Goal: Task Accomplishment & Management: Manage account settings

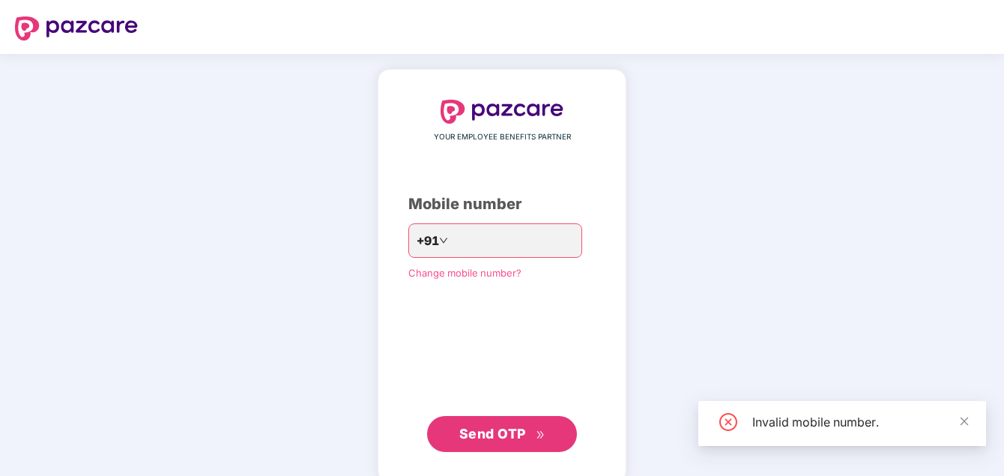
click at [579, 367] on div "YOUR EMPLOYEE BENEFITS PARTNER Mobile number +91 ** Change mobile number? Send …" at bounding box center [501, 276] width 187 height 352
click at [476, 236] on input "**" at bounding box center [512, 240] width 123 height 24
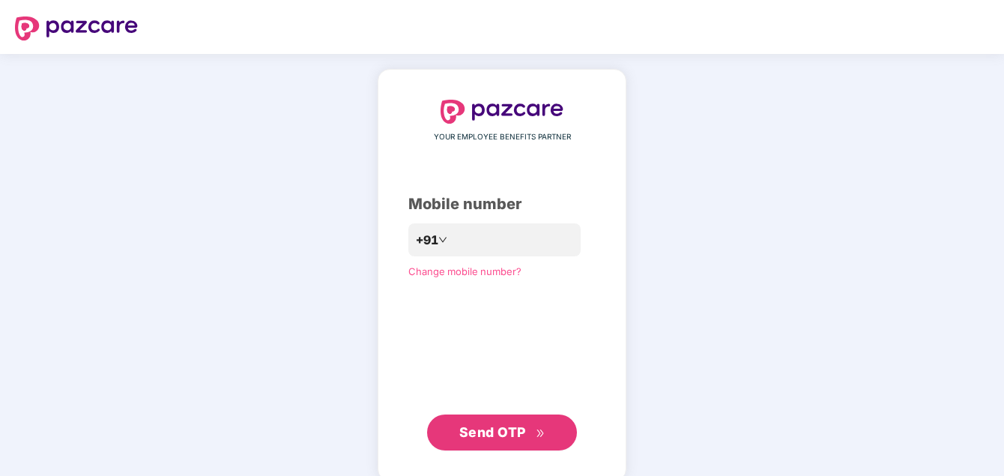
click at [524, 434] on span "Send OTP" at bounding box center [492, 432] width 67 height 16
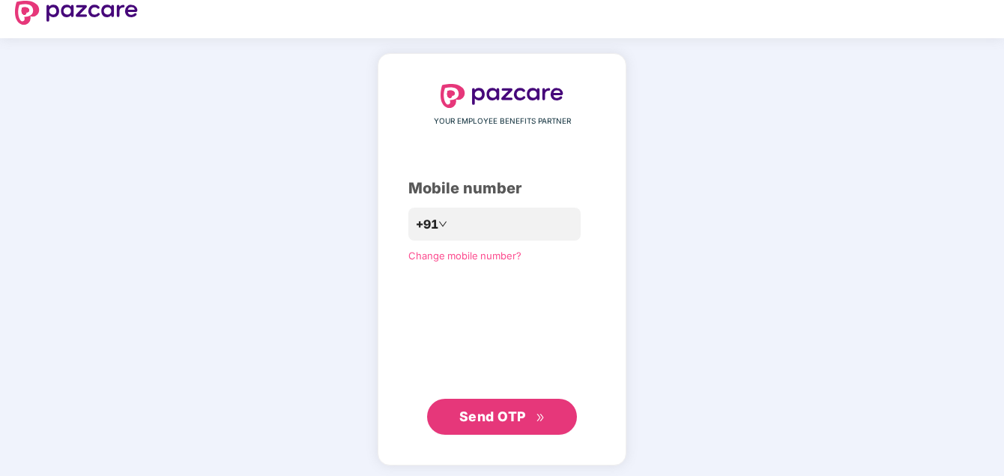
scroll to position [20, 0]
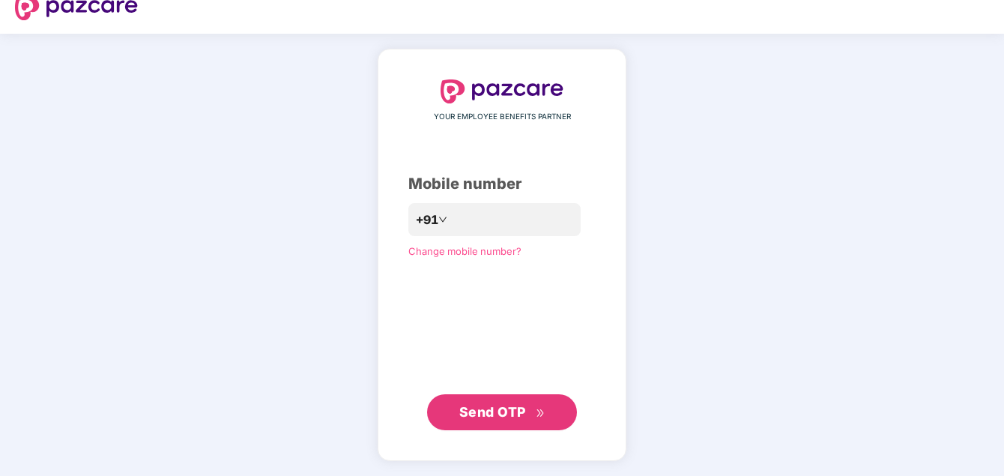
click at [513, 412] on span "Send OTP" at bounding box center [492, 412] width 67 height 16
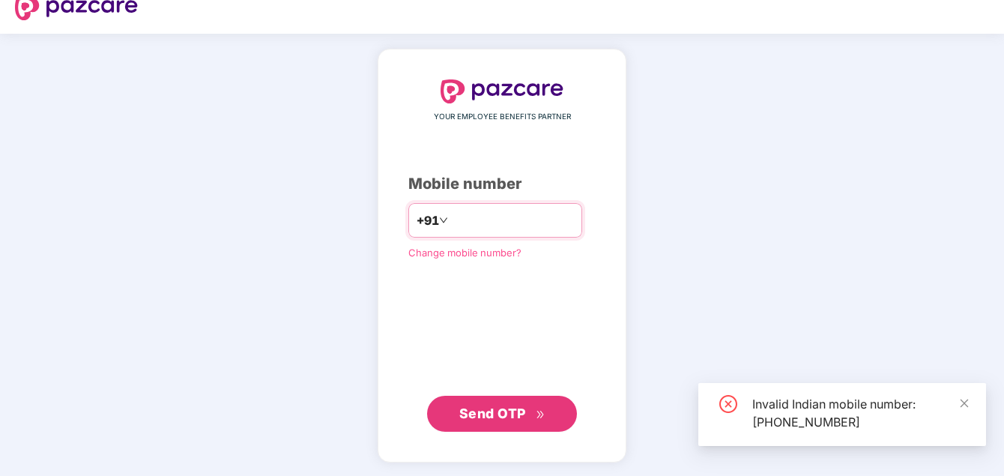
click at [451, 221] on input "**********" at bounding box center [512, 220] width 123 height 24
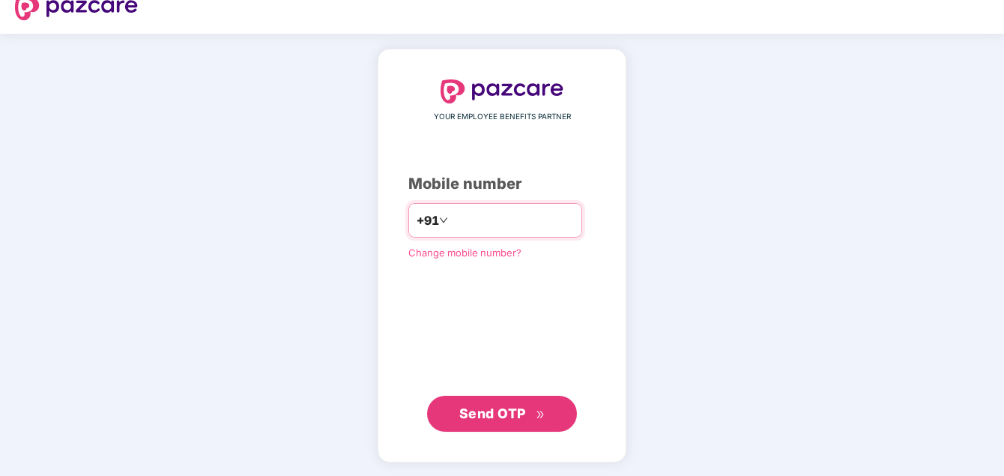
type input "**********"
click at [511, 417] on span "Send OTP" at bounding box center [492, 413] width 67 height 16
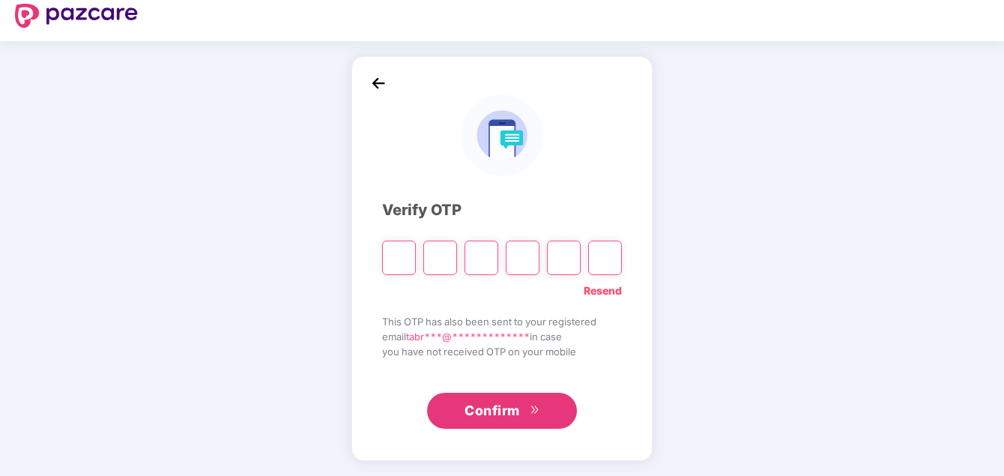
scroll to position [13, 0]
type input "*"
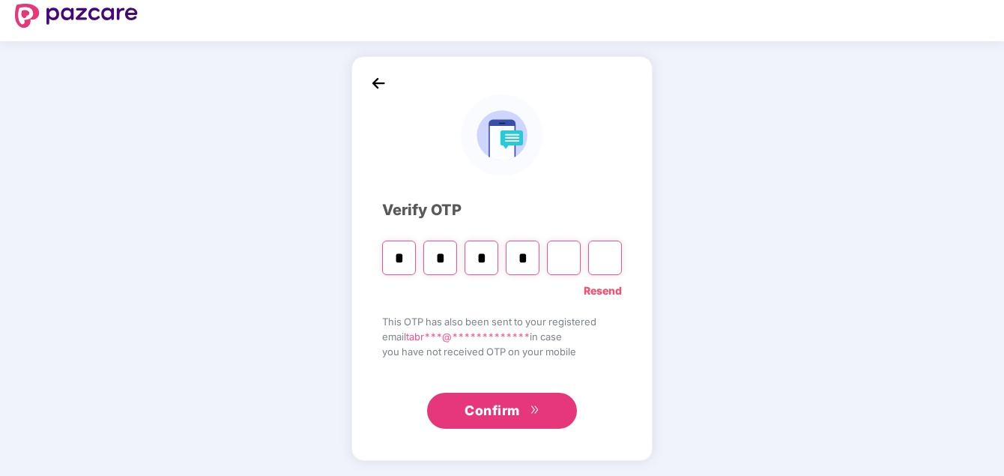
type input "*"
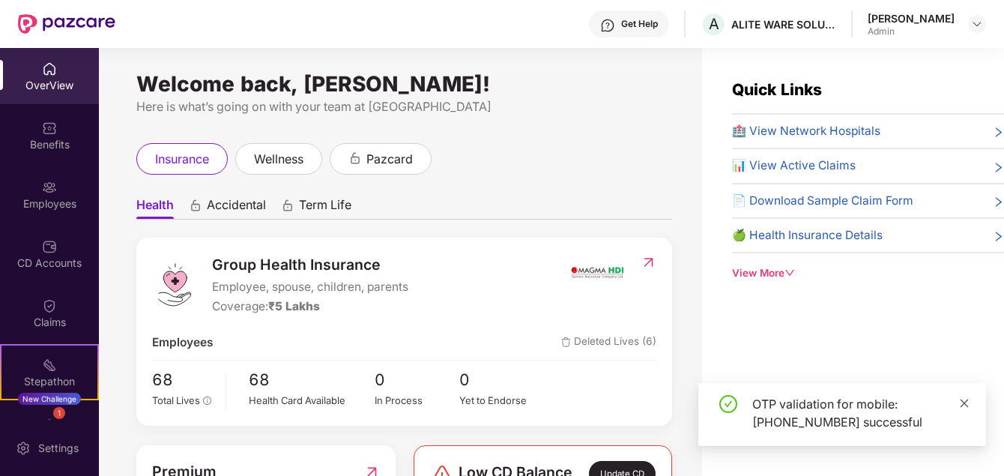
click at [961, 402] on icon "close" at bounding box center [964, 403] width 10 height 10
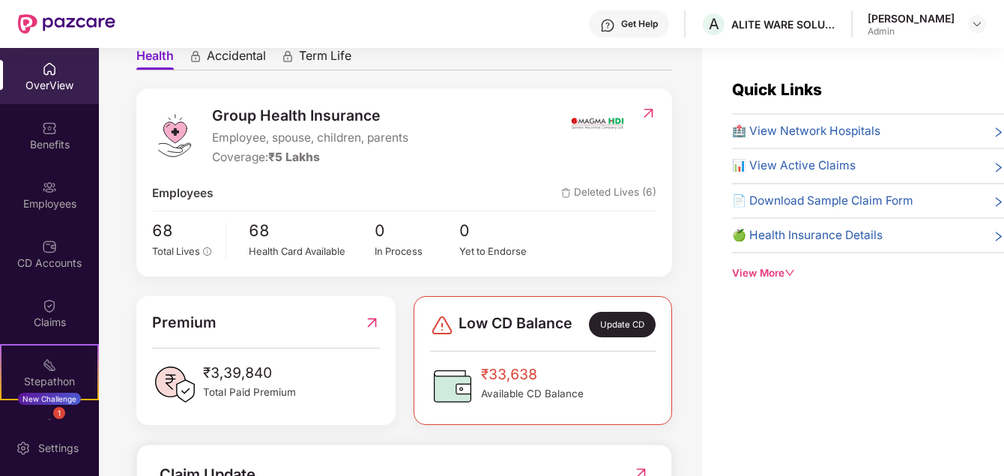
scroll to position [150, 0]
click at [601, 190] on span "Deleted Lives (6)" at bounding box center [608, 193] width 95 height 18
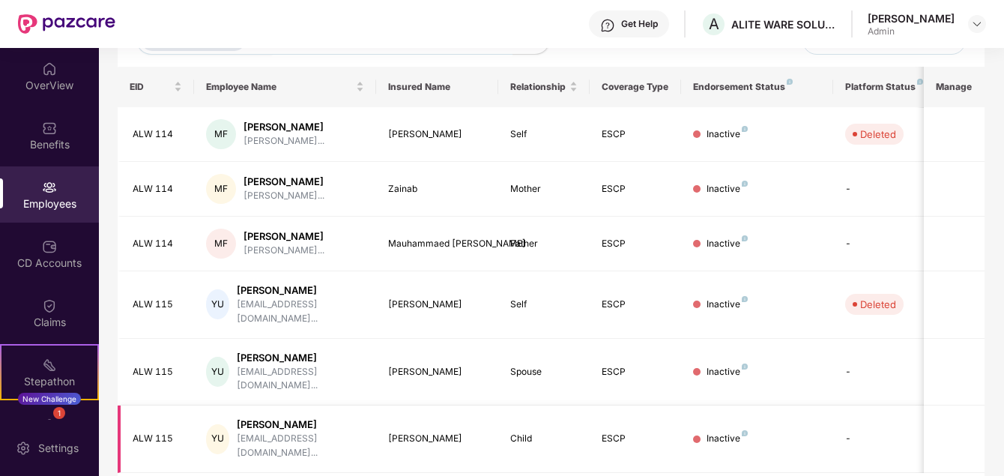
scroll to position [226, 0]
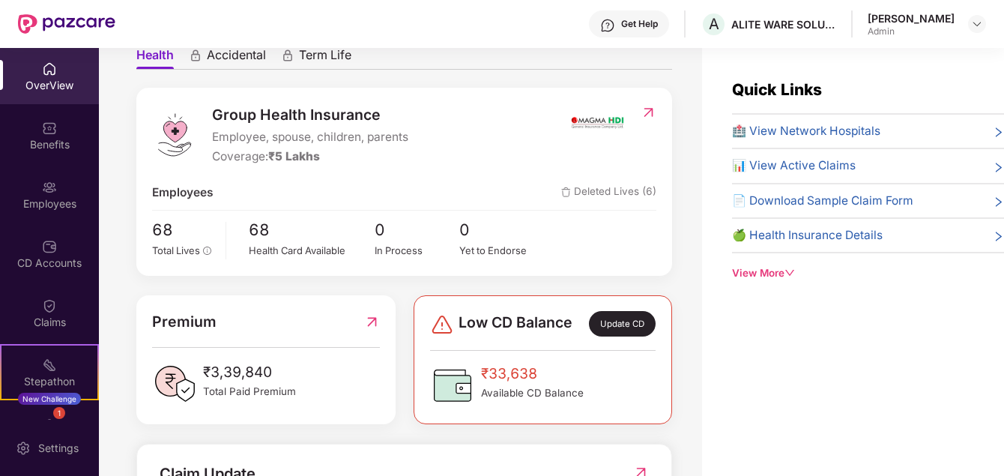
scroll to position [225, 0]
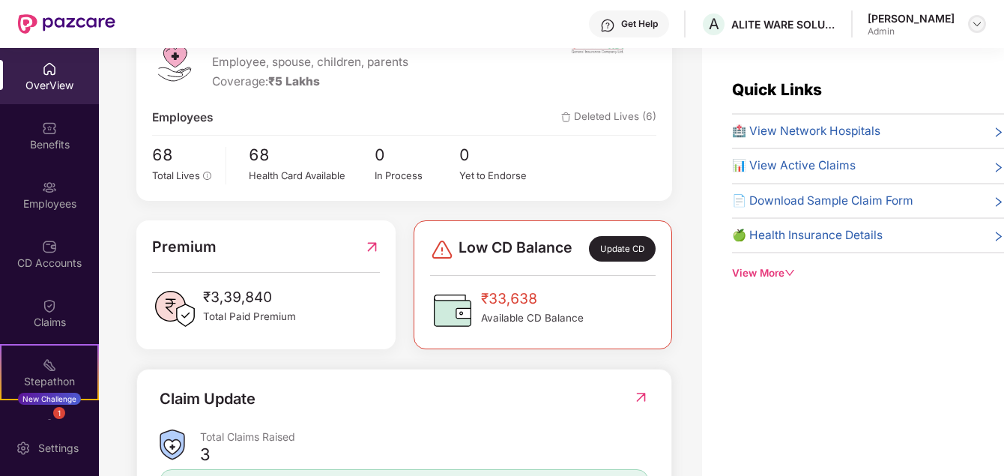
click at [978, 27] on img at bounding box center [977, 24] width 12 height 12
click at [810, 393] on div "Quick Links 🏥 View Network Hospitals 📊 View Active Claims 📄 Download Sample Cla…" at bounding box center [853, 286] width 302 height 476
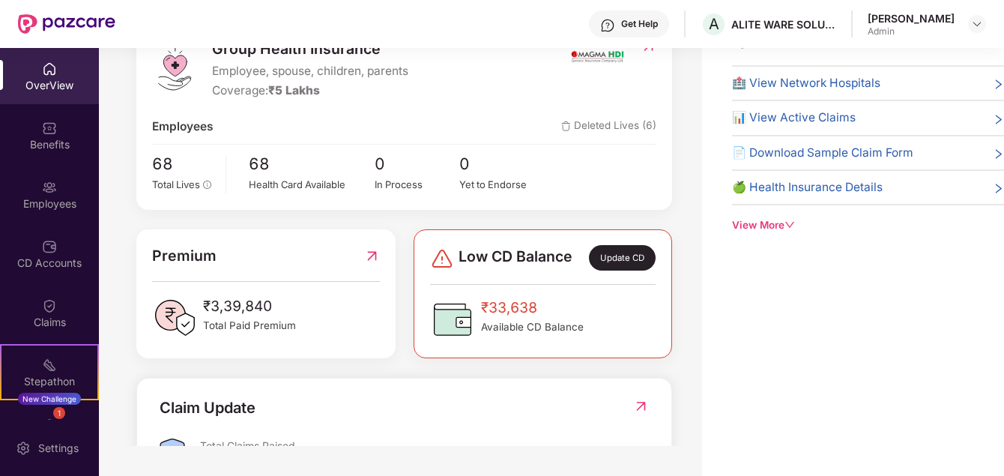
scroll to position [142, 0]
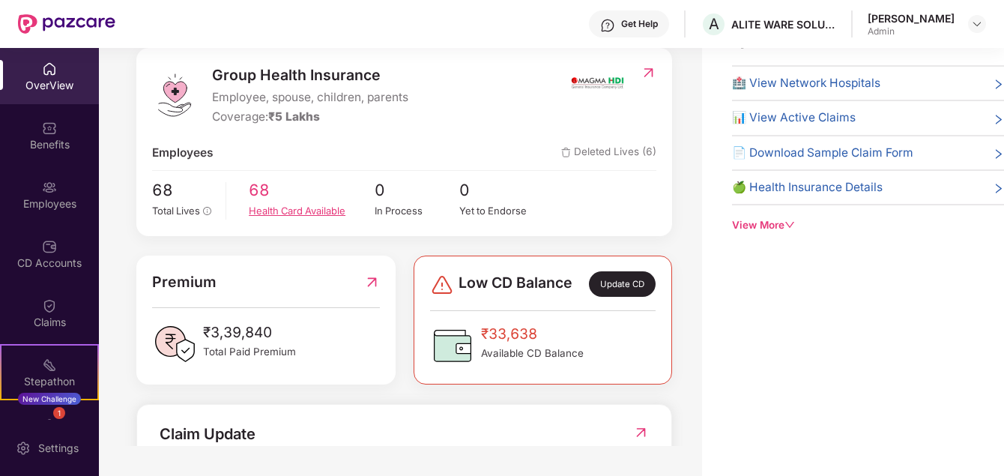
click at [314, 211] on div "Health Card Available" at bounding box center [312, 210] width 126 height 15
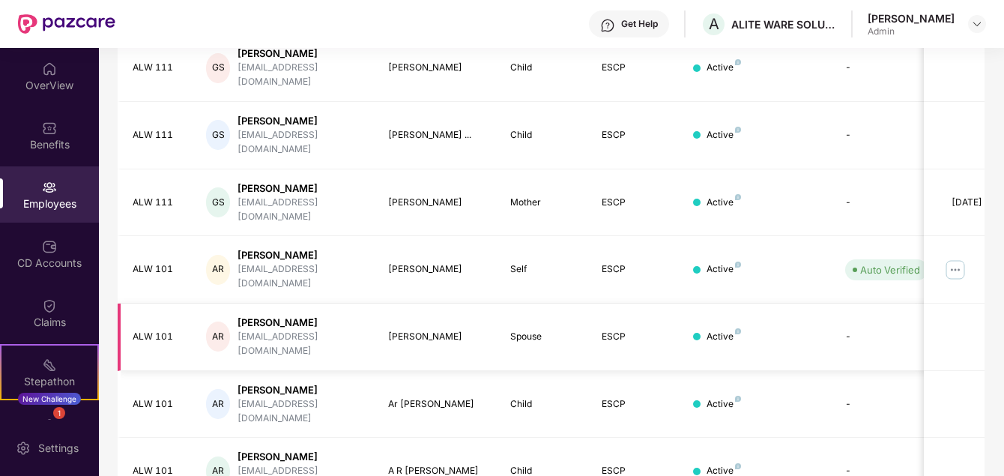
scroll to position [445, 0]
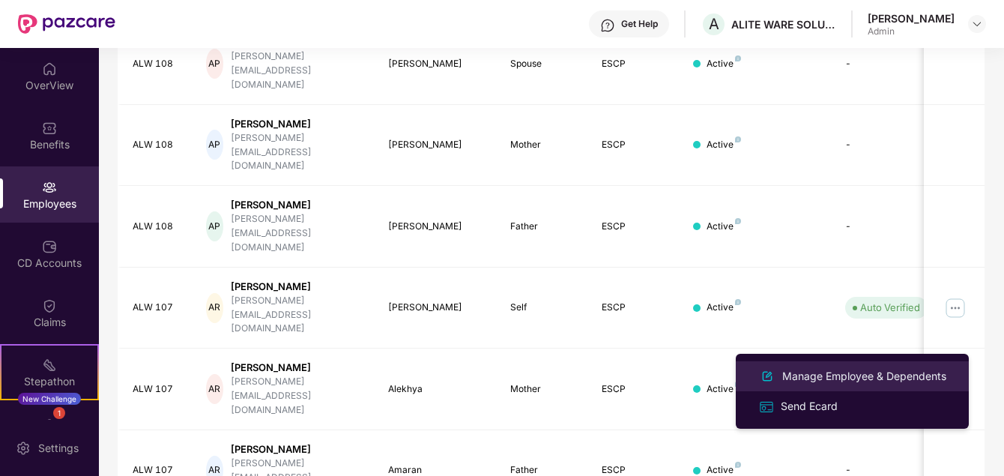
click at [866, 371] on div "Manage Employee & Dependents" at bounding box center [864, 376] width 170 height 16
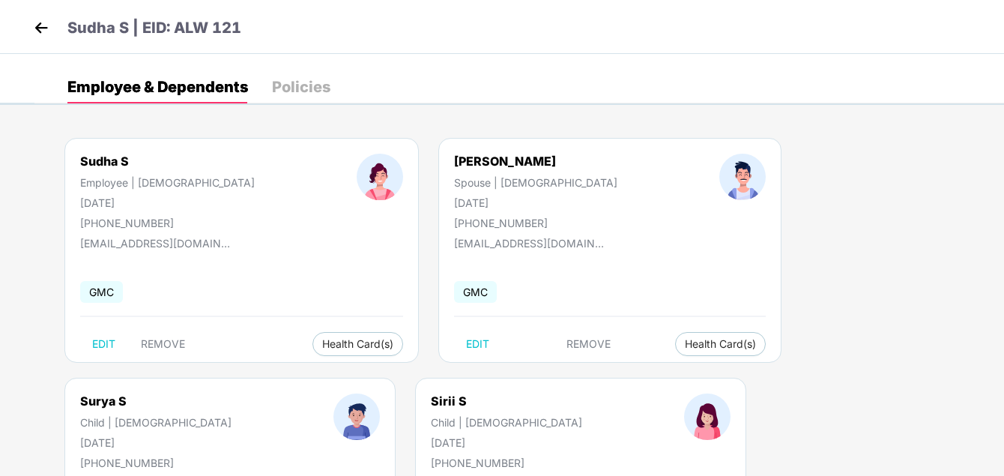
click at [298, 87] on div "Policies" at bounding box center [301, 86] width 58 height 15
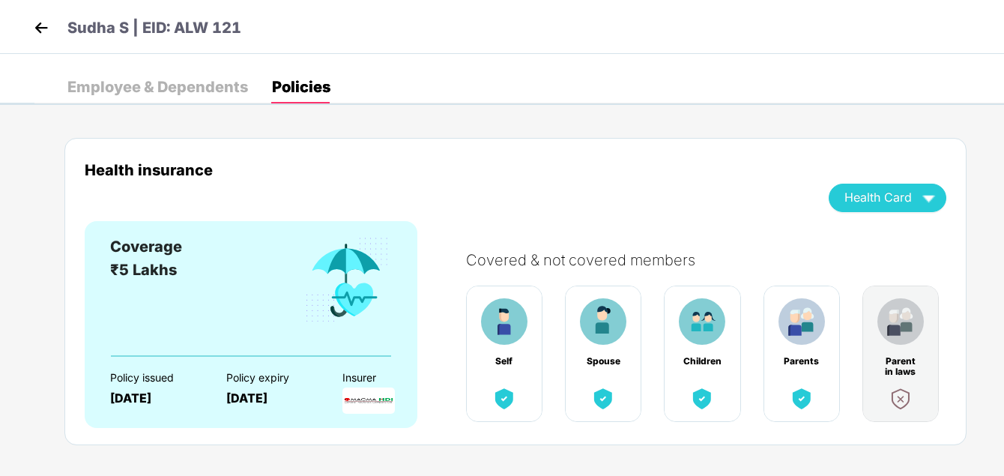
click at [193, 85] on div "Employee & Dependents" at bounding box center [157, 86] width 181 height 15
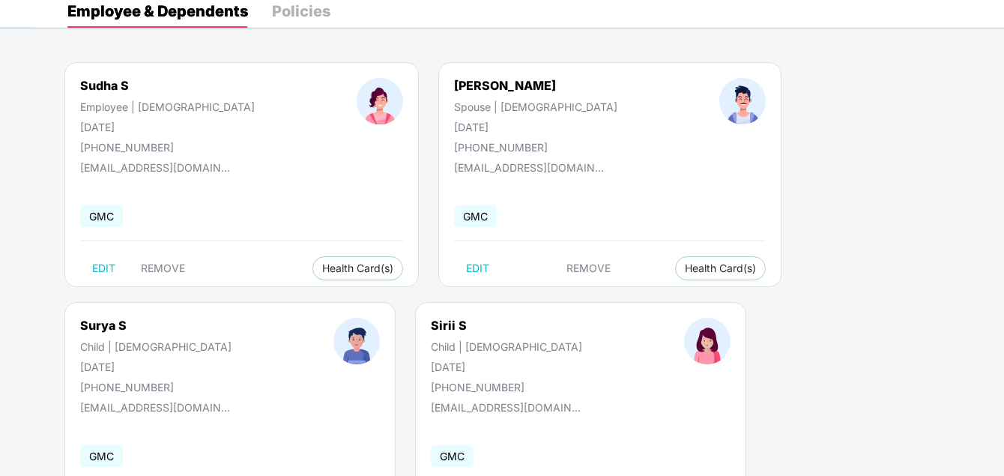
scroll to position [75, 0]
click at [169, 264] on span "REMOVE" at bounding box center [163, 269] width 44 height 12
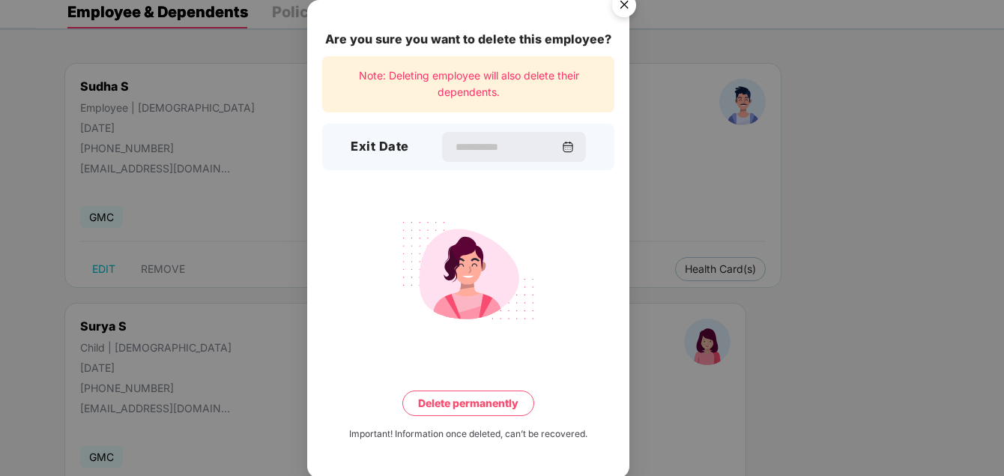
click at [625, 5] on img "Close" at bounding box center [624, 8] width 42 height 42
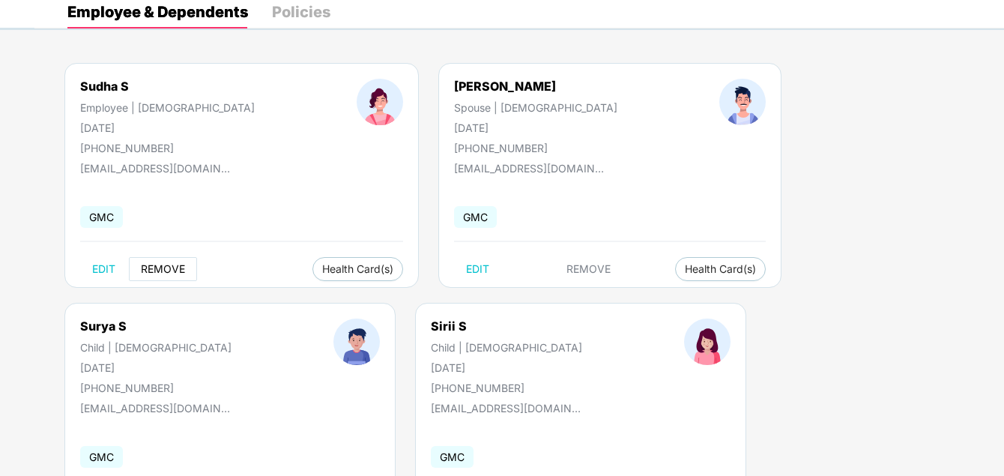
click at [157, 273] on span "REMOVE" at bounding box center [163, 269] width 44 height 12
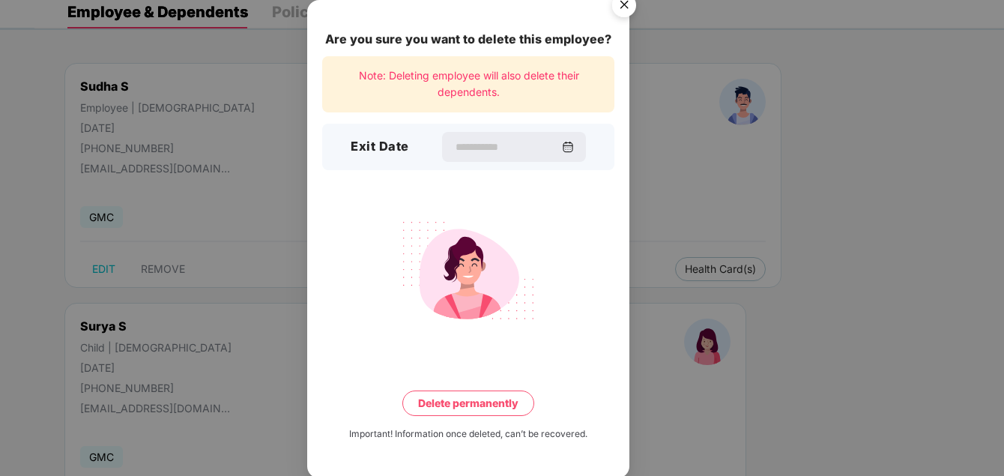
click at [626, 3] on img "Close" at bounding box center [624, 8] width 42 height 42
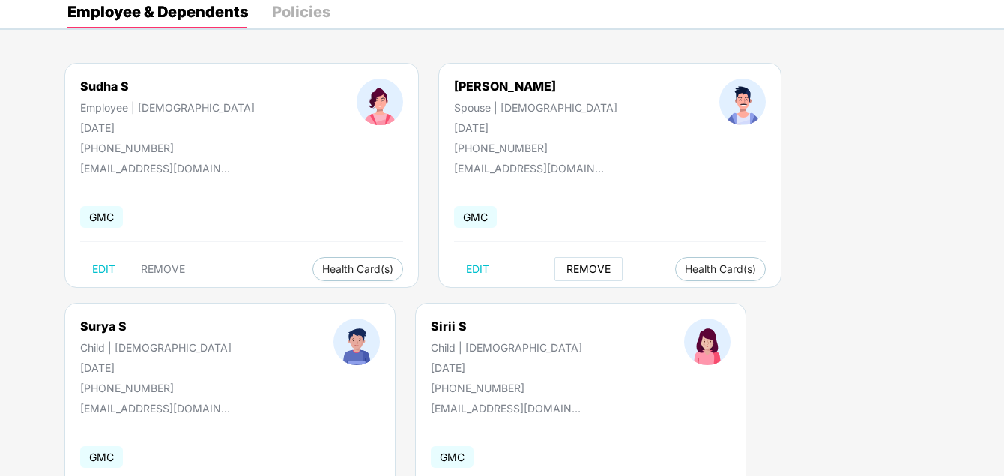
click at [566, 272] on span "REMOVE" at bounding box center [588, 269] width 44 height 12
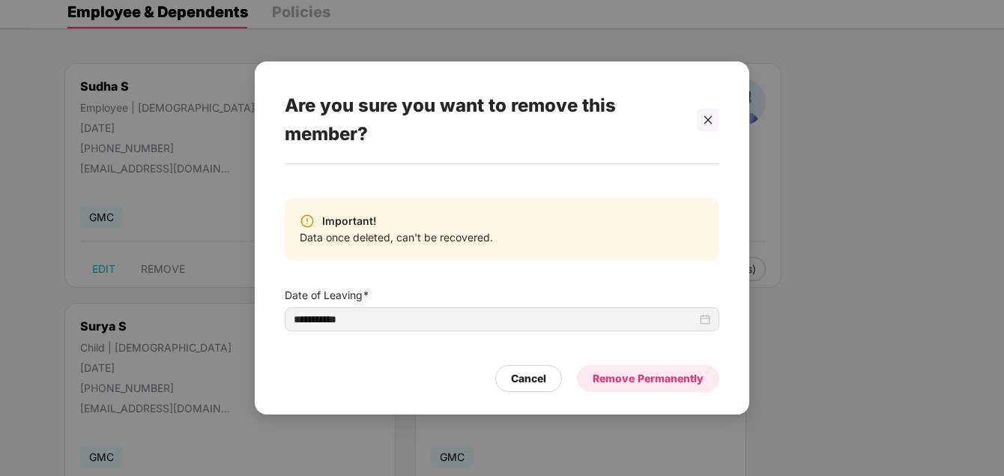
click at [614, 378] on div "Remove Permanently" at bounding box center [648, 378] width 111 height 16
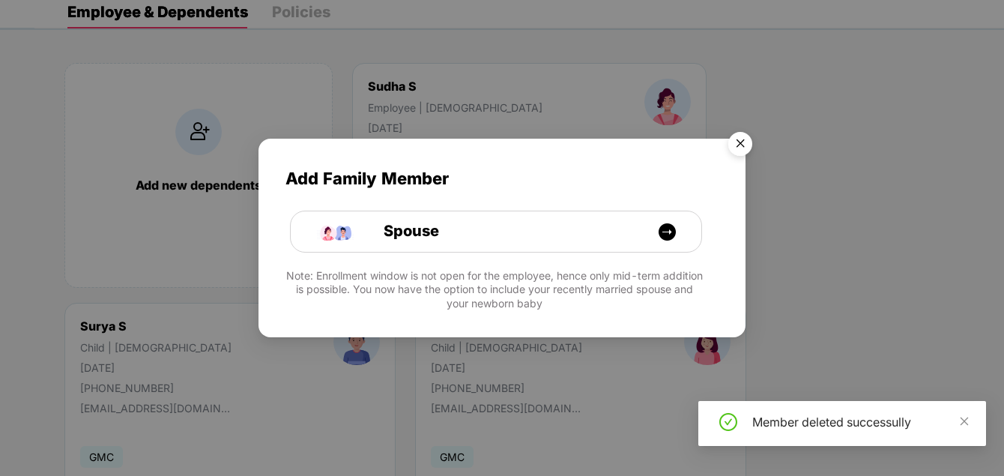
click at [749, 143] on img "Close" at bounding box center [740, 146] width 42 height 42
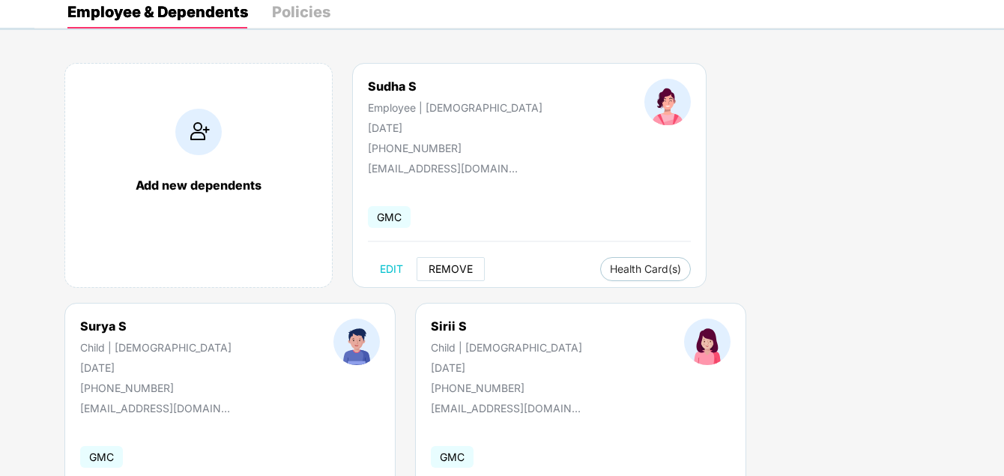
click at [452, 260] on button "REMOVE" at bounding box center [451, 269] width 68 height 24
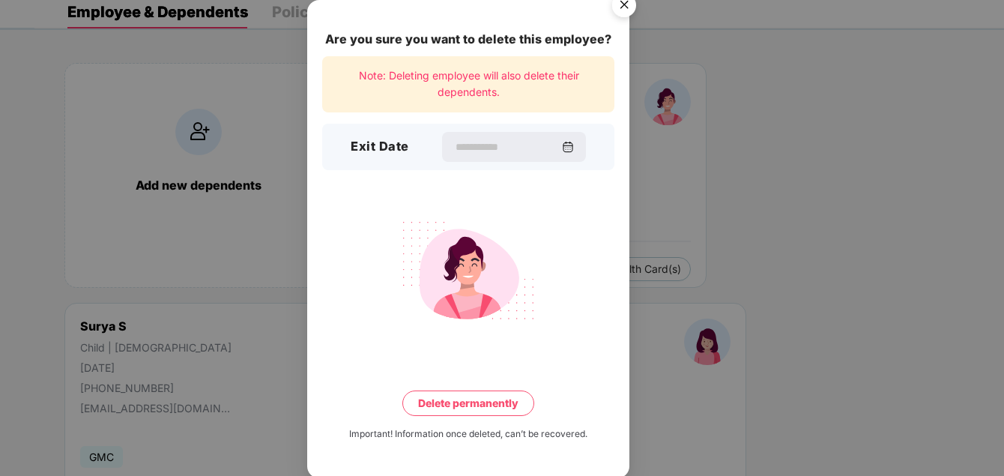
scroll to position [2, 0]
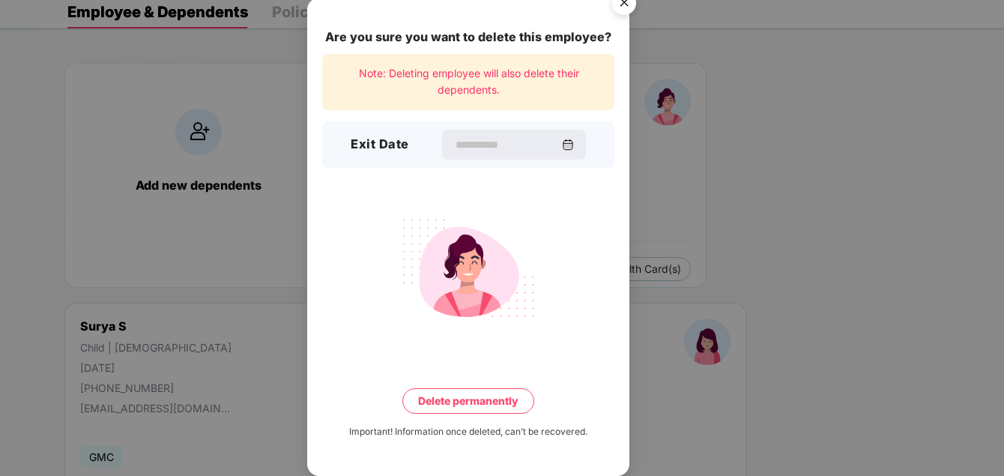
click at [620, 7] on img "Close" at bounding box center [624, 5] width 42 height 42
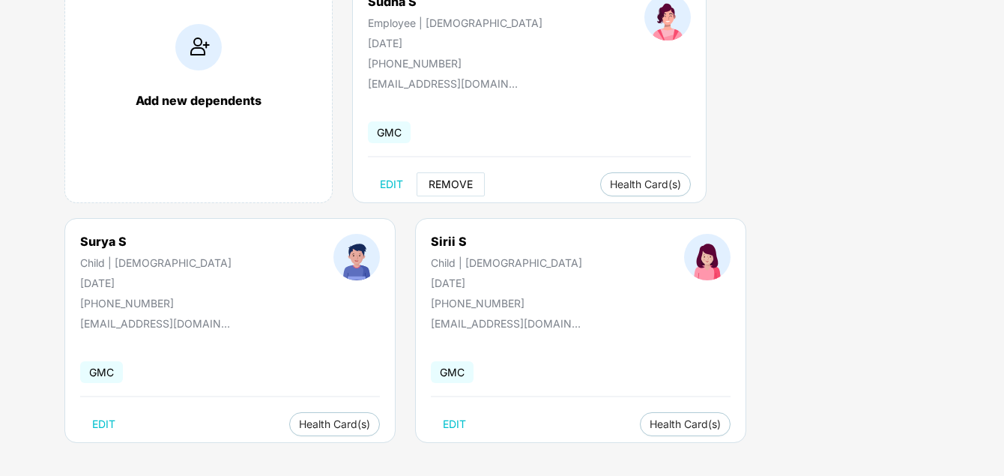
scroll to position [164, 0]
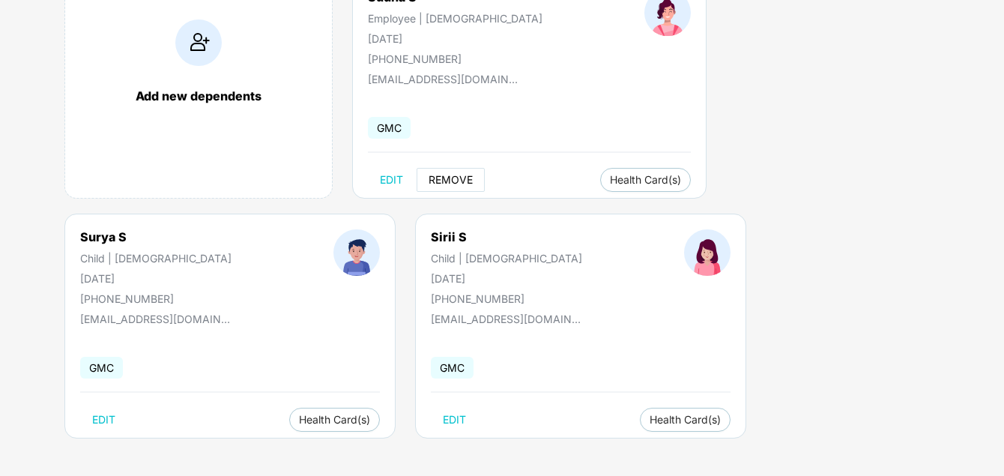
click at [460, 181] on span "REMOVE" at bounding box center [450, 180] width 44 height 12
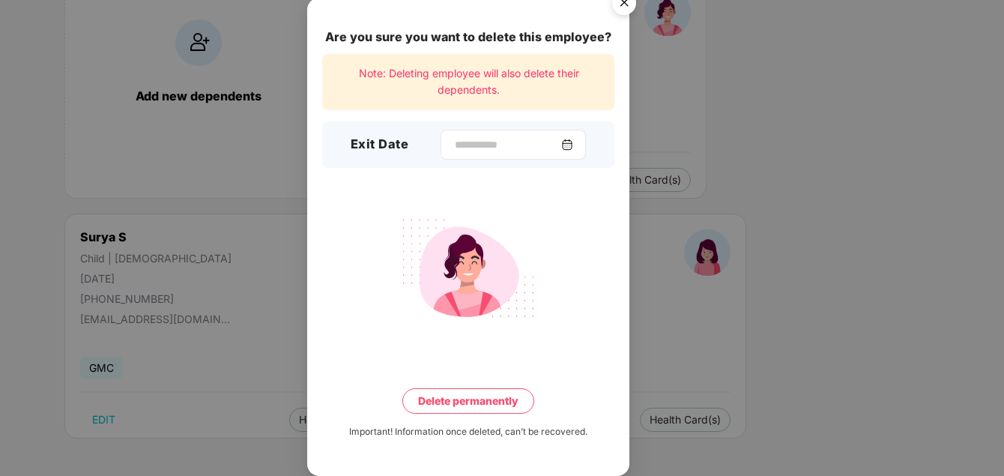
click at [573, 148] on img at bounding box center [567, 145] width 12 height 12
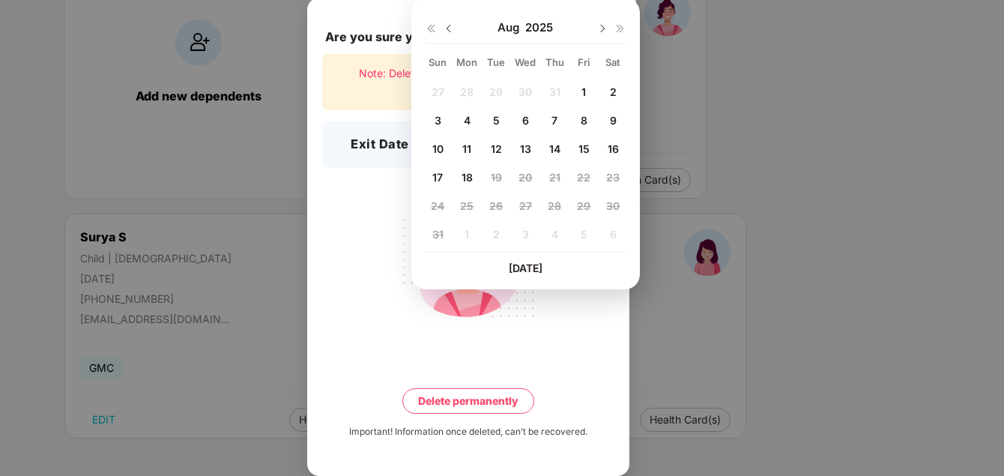
click at [748, 239] on div "Are you sure you want to delete this employee? Note: Deleting employee will als…" at bounding box center [502, 238] width 1004 height 476
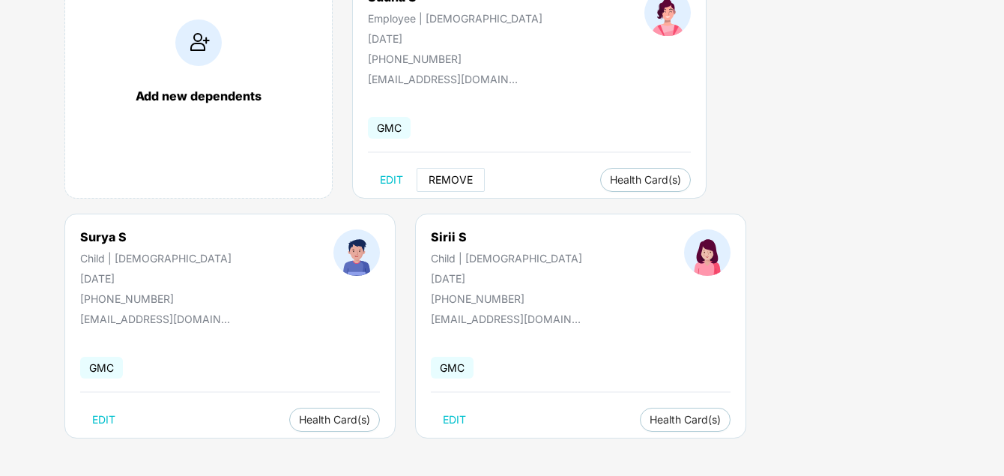
click at [466, 179] on span "REMOVE" at bounding box center [450, 180] width 44 height 12
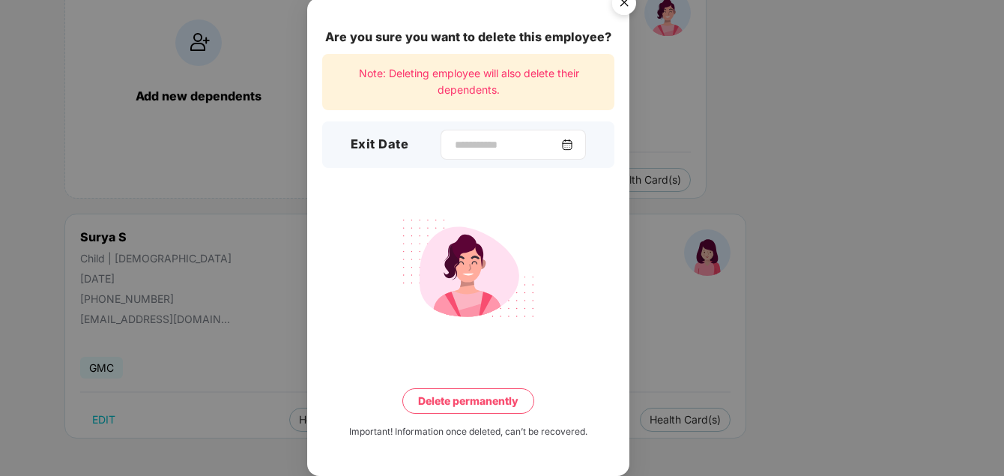
click at [573, 141] on img at bounding box center [567, 145] width 12 height 12
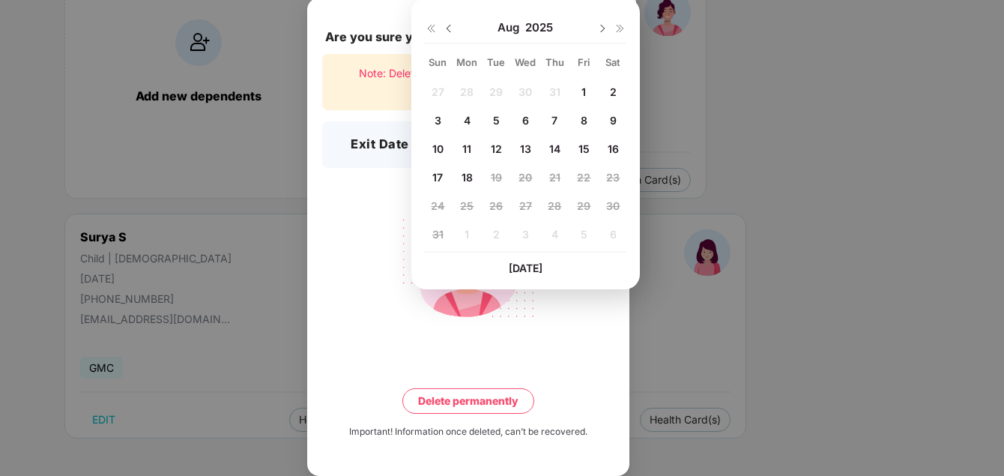
click at [590, 94] on div "1" at bounding box center [583, 91] width 22 height 22
type input "**********"
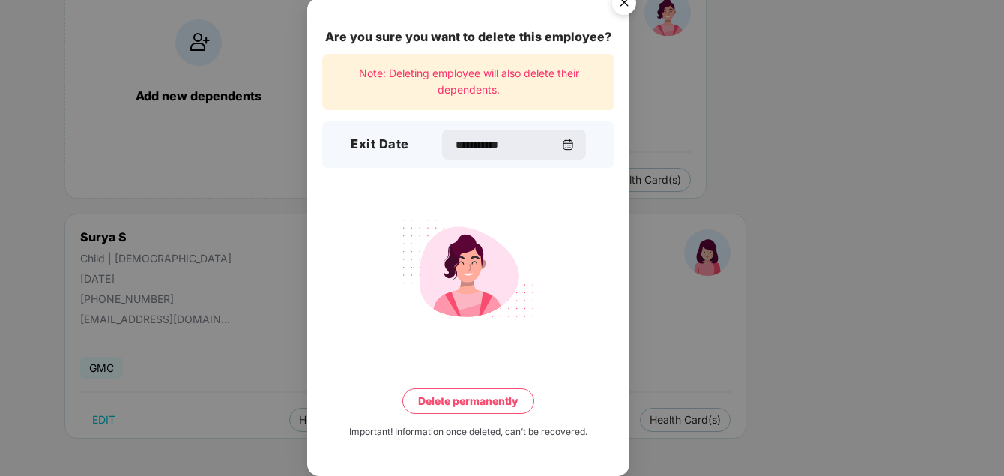
click at [482, 401] on button "Delete permanently" at bounding box center [468, 400] width 132 height 25
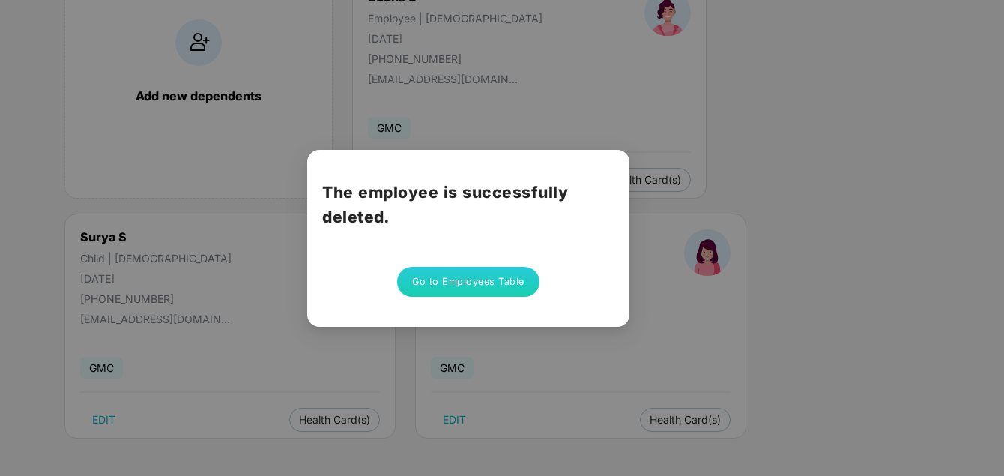
click at [733, 346] on div "The employee is successfully deleted. Go to Employees Table" at bounding box center [502, 238] width 1004 height 476
click at [500, 283] on button "Go to Employees Table" at bounding box center [468, 282] width 142 height 30
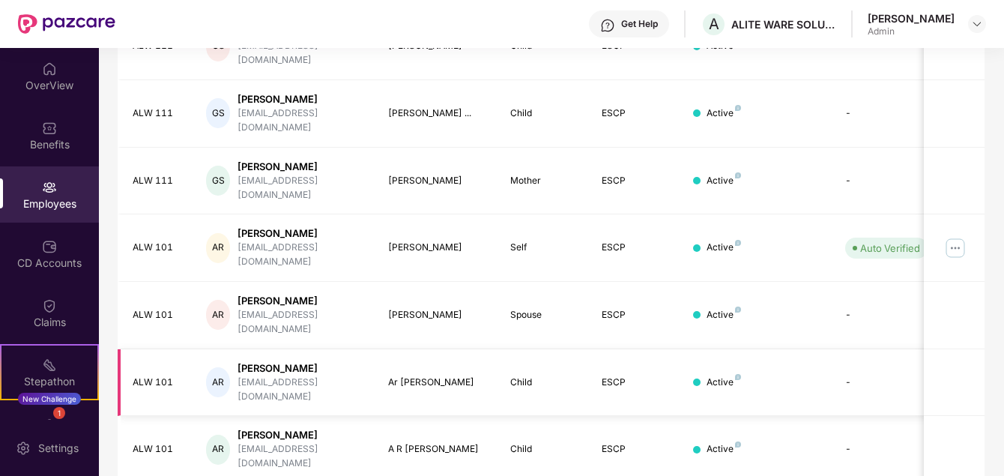
scroll to position [445, 0]
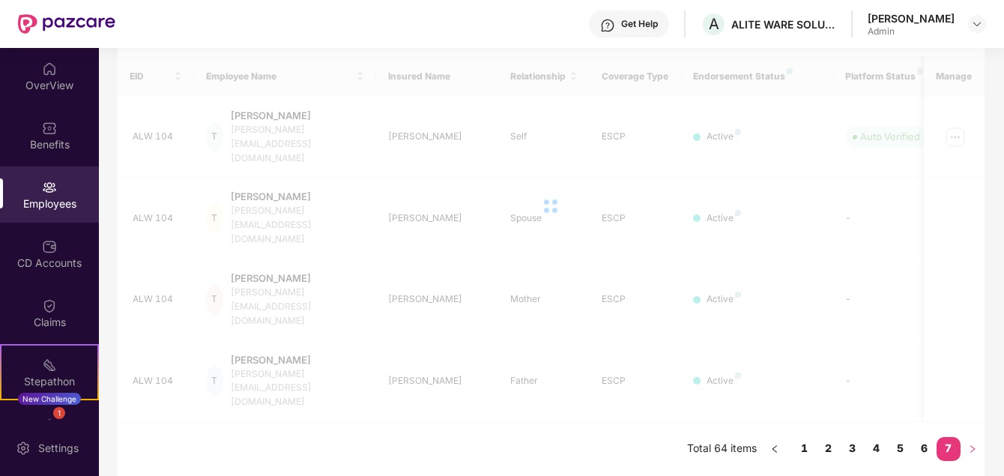
scroll to position [117, 0]
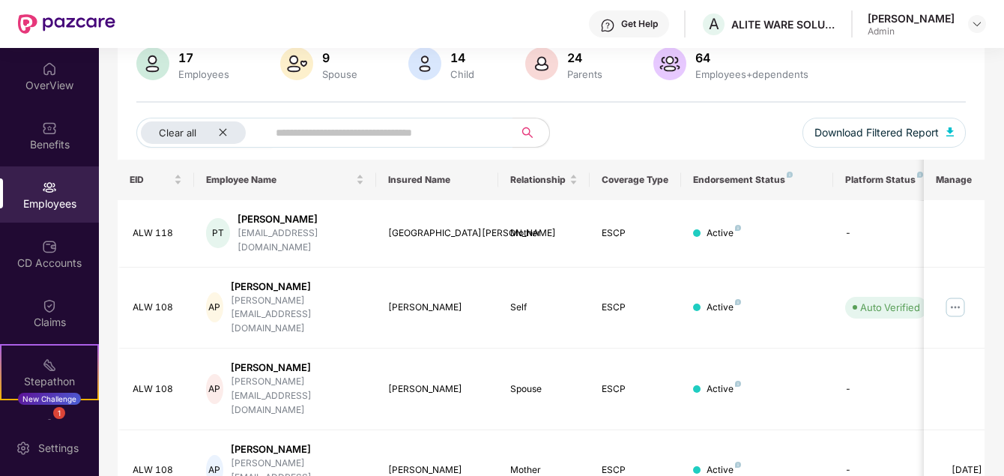
scroll to position [0, 0]
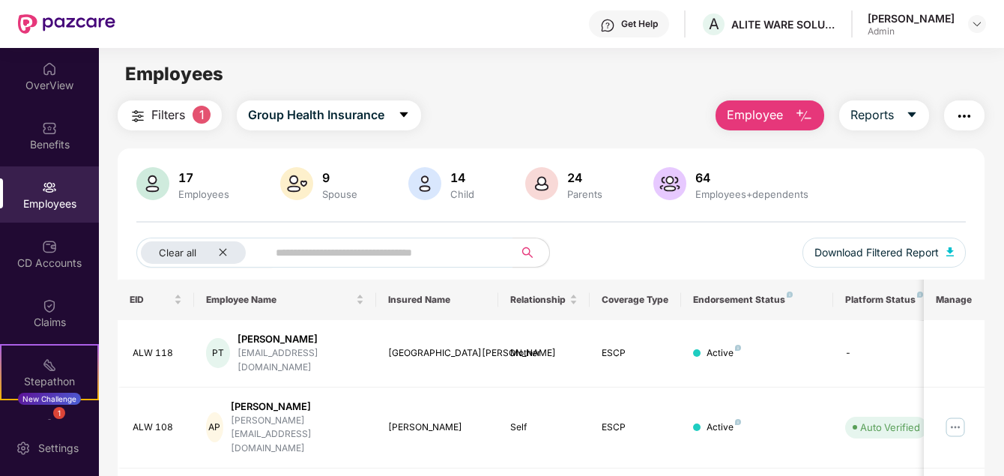
drag, startPoint x: 171, startPoint y: 178, endPoint x: 197, endPoint y: 192, distance: 29.8
click at [172, 178] on div at bounding box center [152, 185] width 39 height 36
click at [197, 192] on div "Employees" at bounding box center [203, 194] width 57 height 12
click at [799, 111] on img "button" at bounding box center [804, 116] width 18 height 18
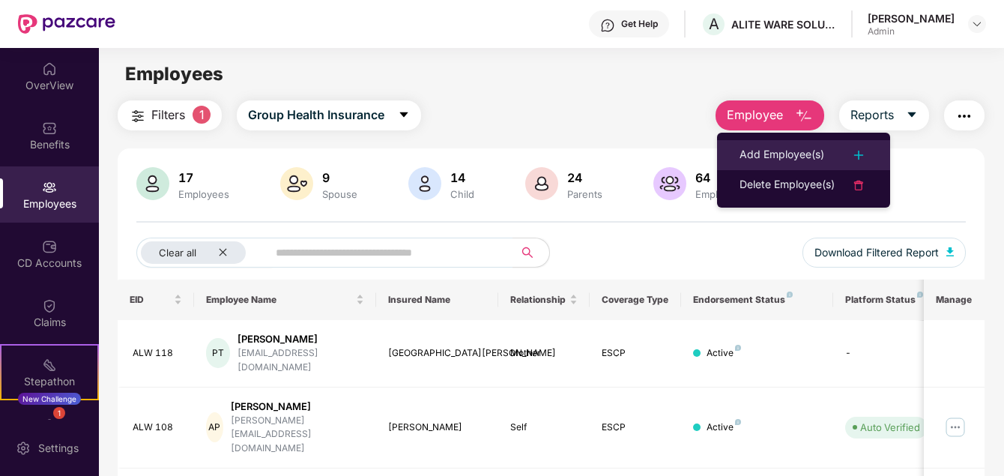
click at [772, 153] on div "Add Employee(s)" at bounding box center [781, 155] width 85 height 18
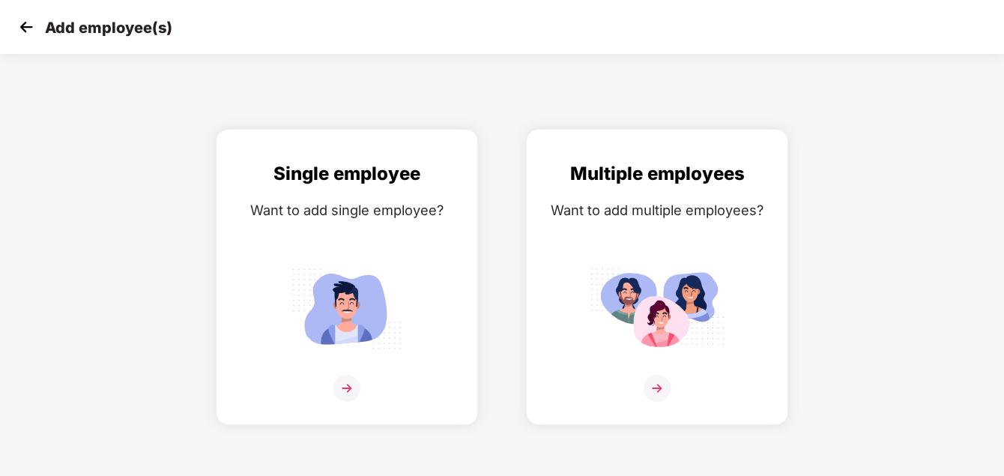
click at [25, 28] on img at bounding box center [26, 27] width 22 height 22
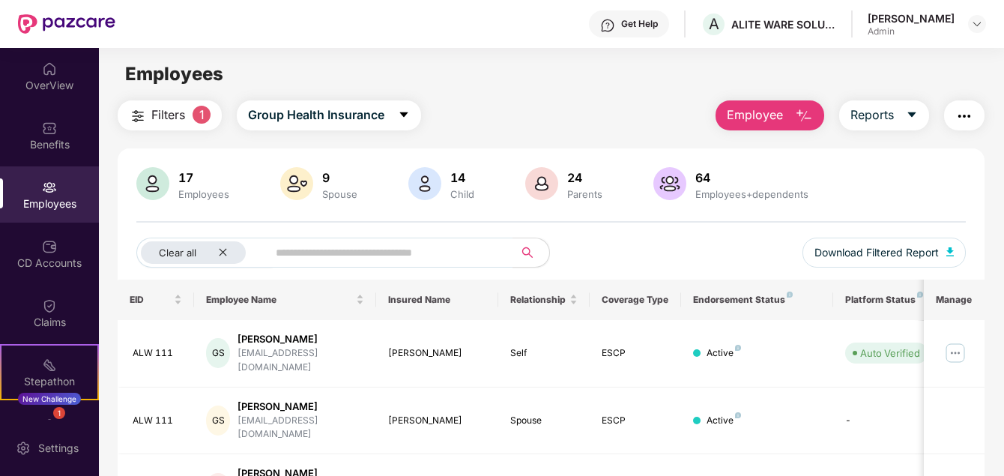
click at [300, 190] on img at bounding box center [296, 183] width 33 height 33
click at [234, 175] on div "17 Employees" at bounding box center [203, 184] width 63 height 31
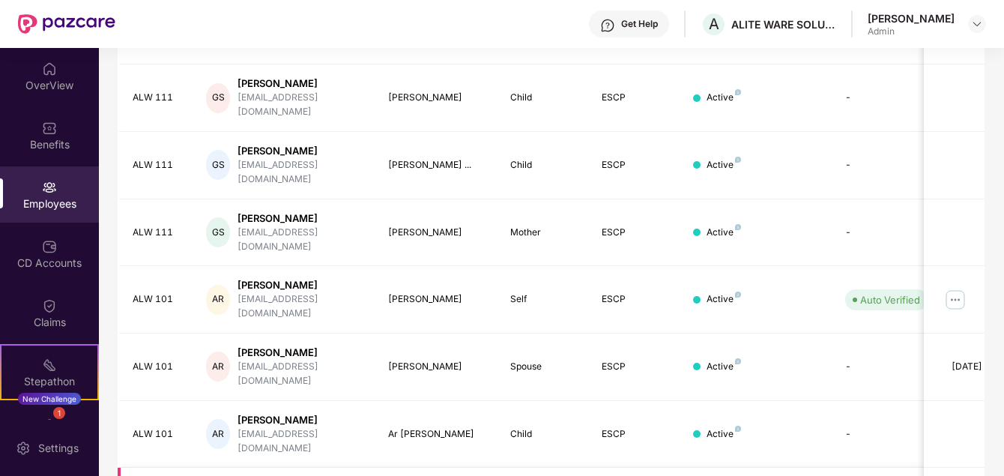
scroll to position [445, 0]
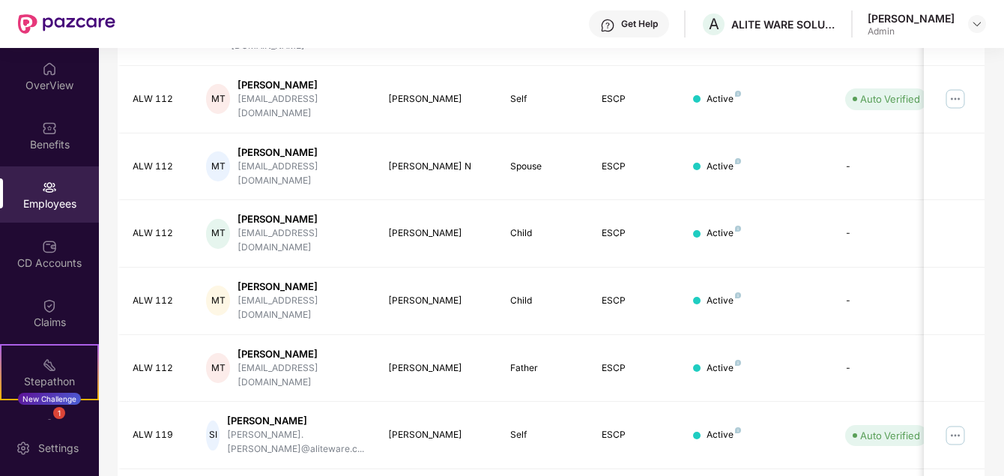
drag, startPoint x: 712, startPoint y: 338, endPoint x: 421, endPoint y: 438, distance: 307.5
click at [421, 438] on div "EID Employee Name Insured Name Relationship Coverage Type Endorsement Status Pl…" at bounding box center [551, 245] width 867 height 823
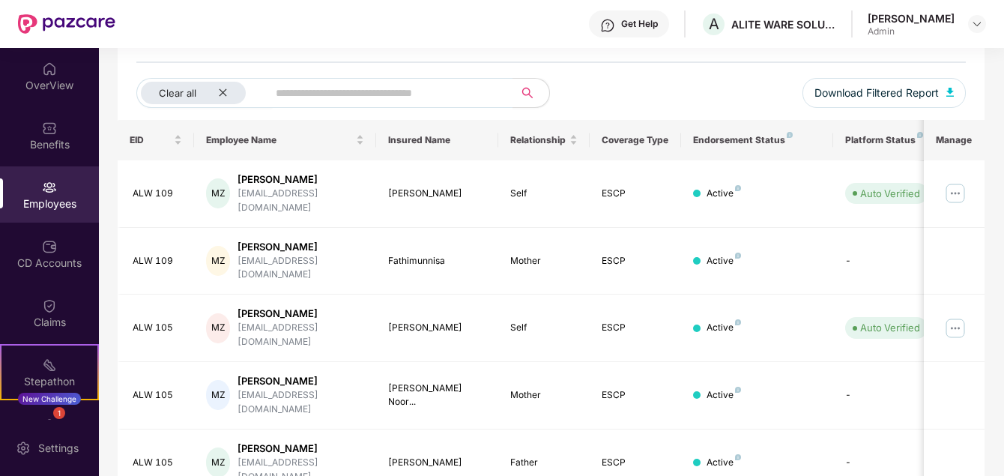
scroll to position [145, 0]
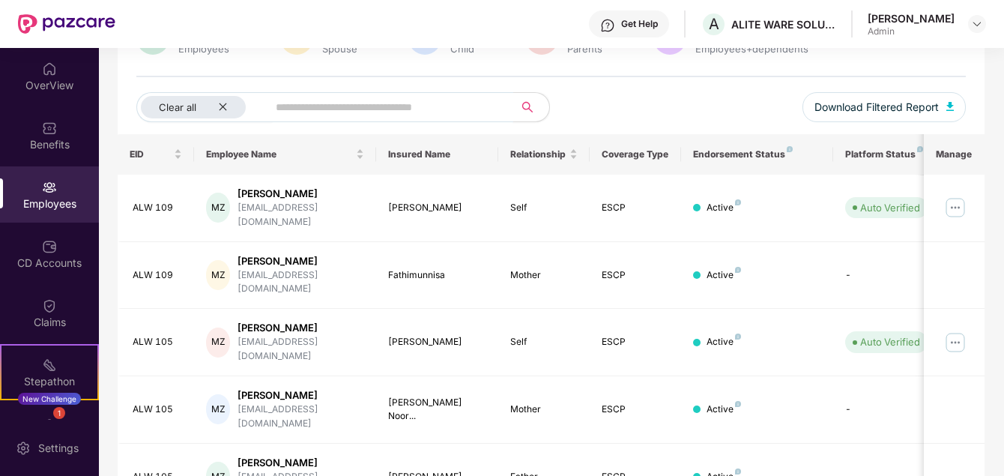
click at [367, 105] on input "text" at bounding box center [384, 107] width 217 height 22
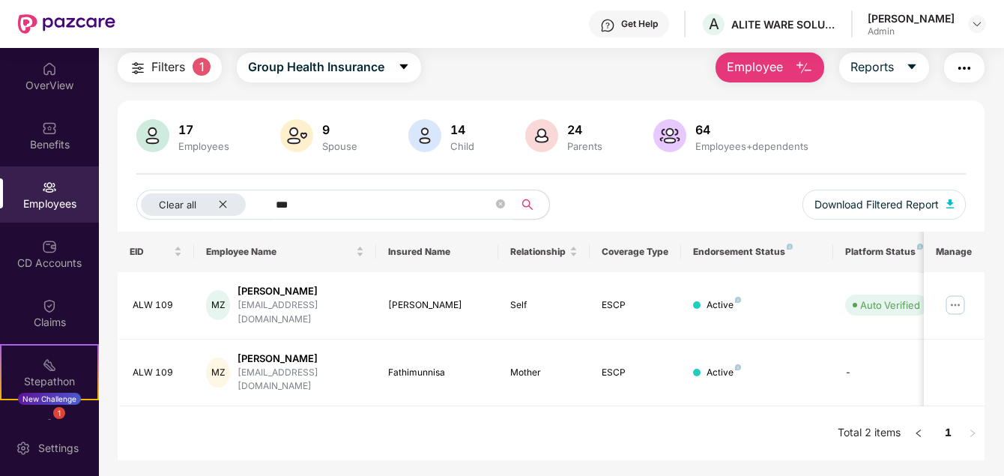
scroll to position [48, 0]
type input "***"
click at [703, 298] on div "Active" at bounding box center [757, 305] width 128 height 14
click at [379, 300] on td "Mohammed Zakriya" at bounding box center [437, 305] width 122 height 67
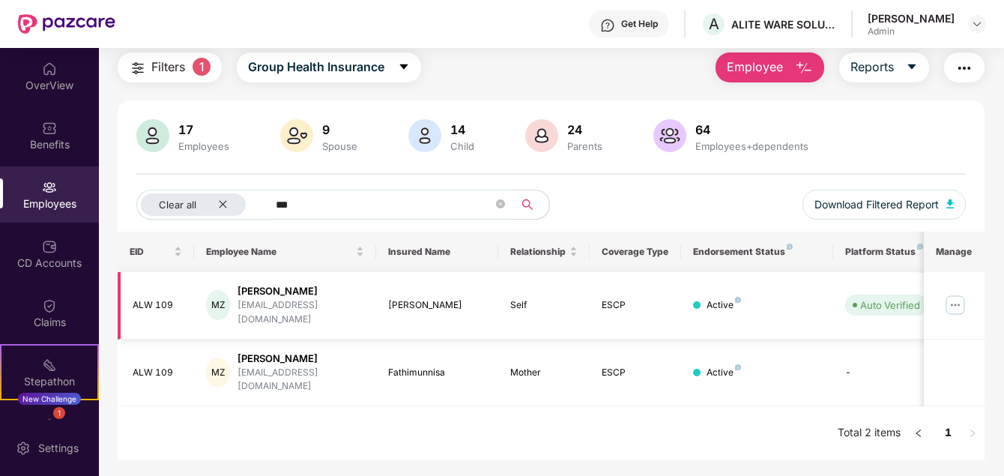
drag, startPoint x: 379, startPoint y: 300, endPoint x: 297, endPoint y: 297, distance: 81.7
click at [297, 297] on div "Mohammed Zakriya" at bounding box center [300, 291] width 127 height 14
click at [957, 297] on img at bounding box center [955, 305] width 24 height 24
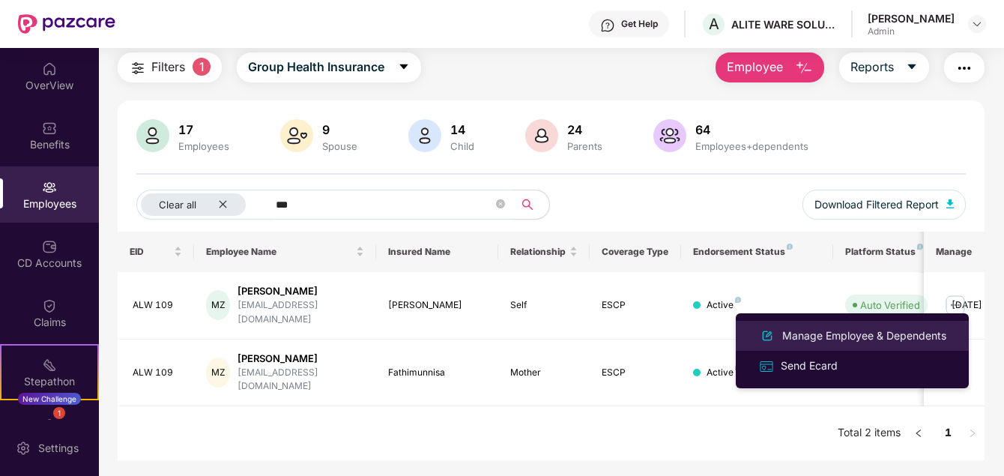
click at [921, 341] on div "Manage Employee & Dependents" at bounding box center [864, 335] width 170 height 16
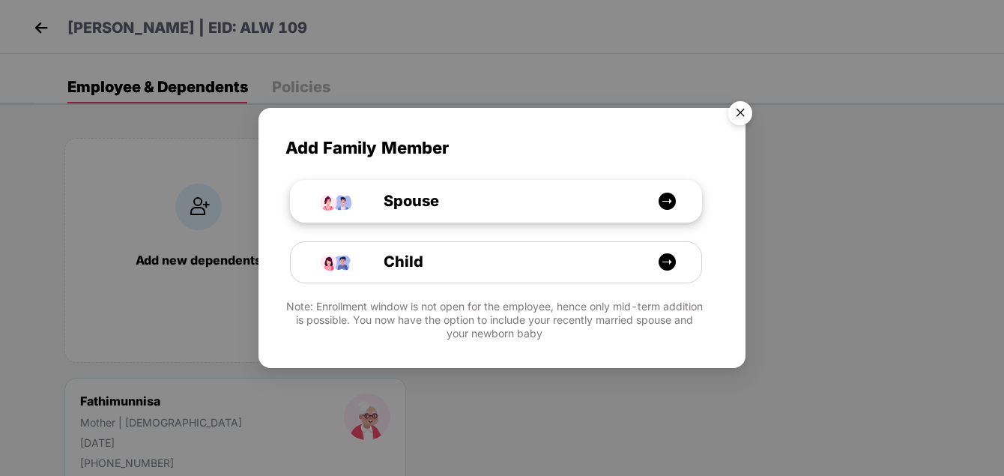
click at [547, 204] on div "Spouse" at bounding box center [504, 201] width 308 height 23
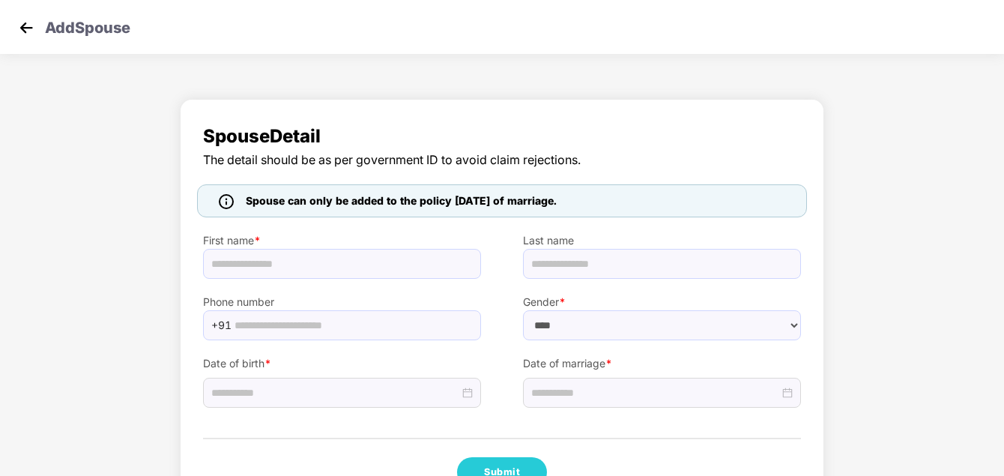
select select "******"
click at [271, 266] on input "text" at bounding box center [342, 264] width 278 height 30
click at [284, 321] on input "text" at bounding box center [352, 325] width 237 height 22
click at [586, 249] on input "text" at bounding box center [662, 264] width 278 height 30
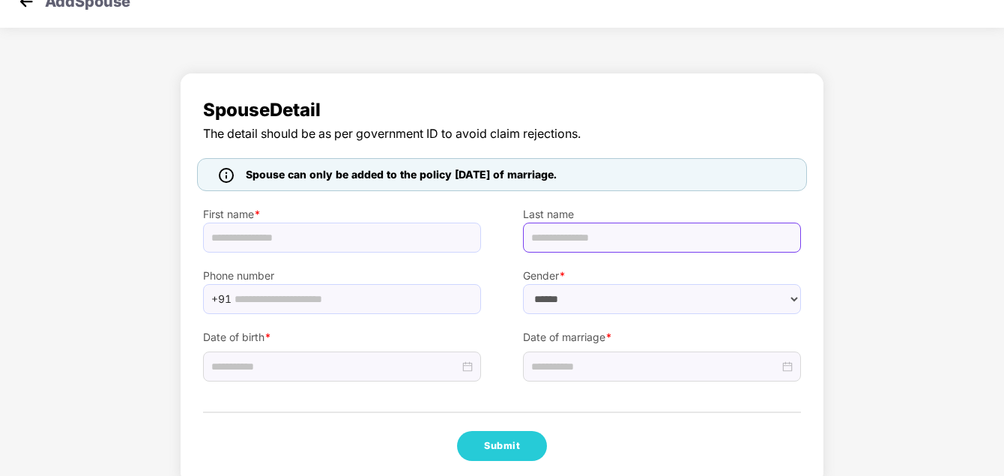
scroll to position [49, 0]
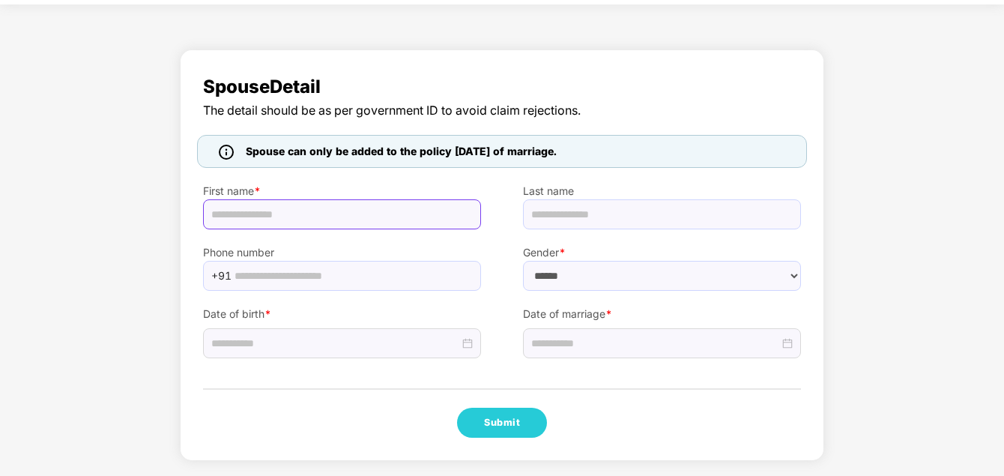
click at [260, 228] on input "text" at bounding box center [342, 214] width 278 height 30
click at [634, 221] on input "text" at bounding box center [662, 214] width 278 height 30
click at [538, 303] on div "Date of marriage *" at bounding box center [662, 324] width 320 height 67
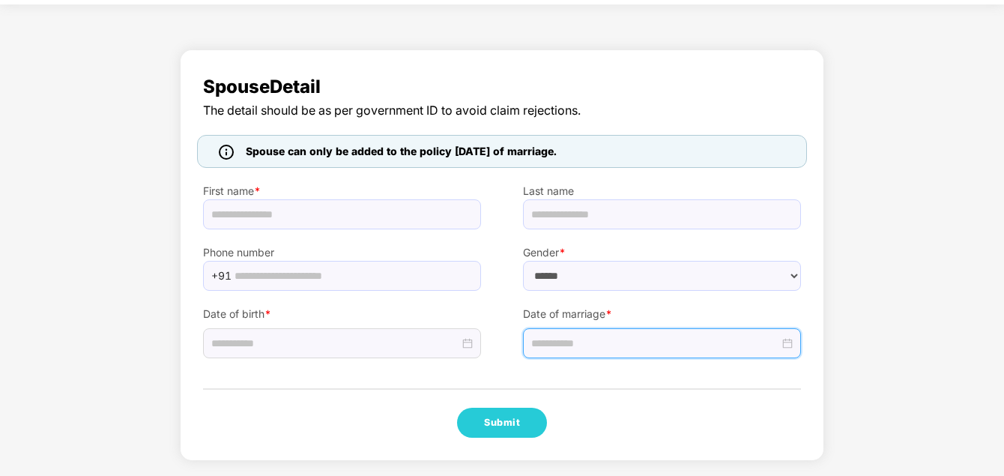
click at [638, 347] on input at bounding box center [655, 343] width 248 height 16
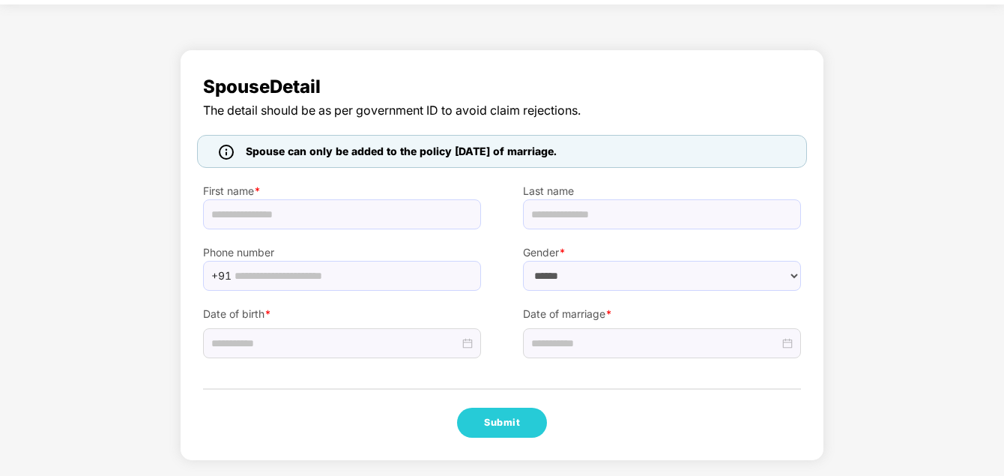
click at [682, 409] on div "Submit" at bounding box center [502, 423] width 598 height 30
